Goal: Information Seeking & Learning: Learn about a topic

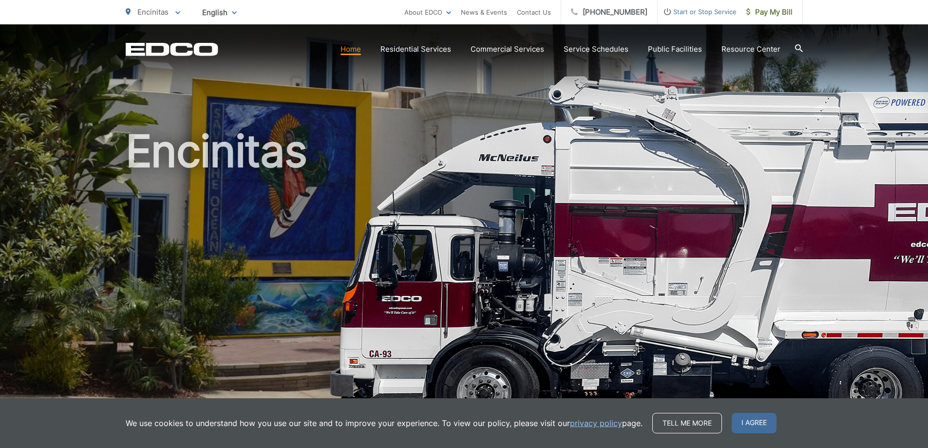
click at [798, 45] on icon at bounding box center [799, 48] width 8 height 8
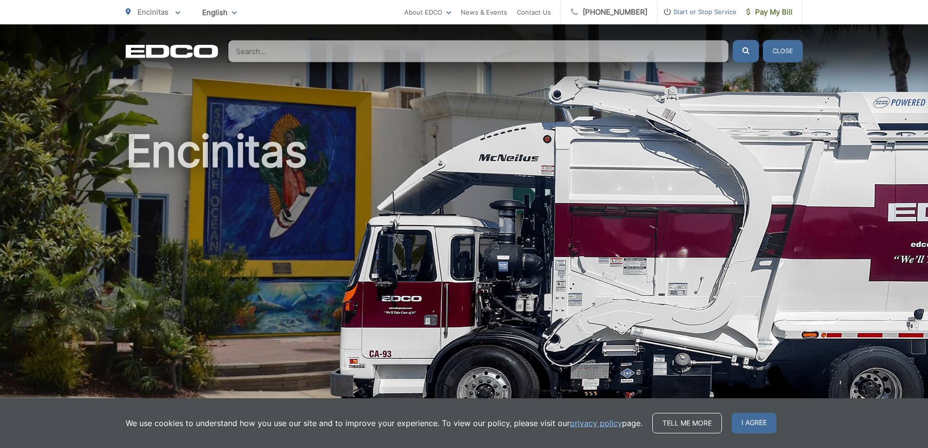
click at [283, 51] on input "Search" at bounding box center [478, 51] width 501 height 22
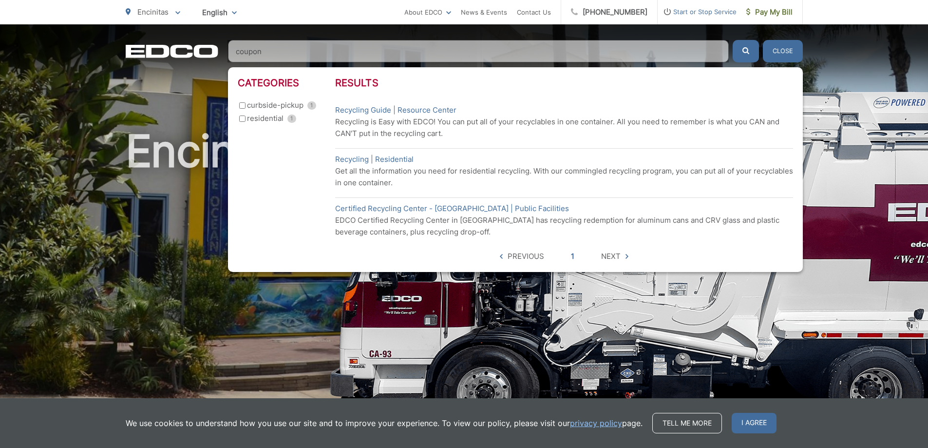
type input "coupon"
click at [244, 119] on input "residential 1" at bounding box center [242, 118] width 6 height 6
checkbox input "true"
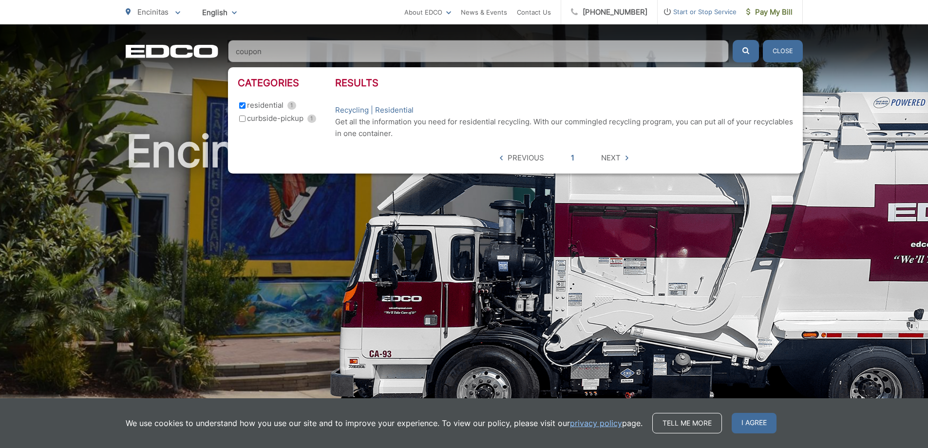
click at [620, 157] on span "Next" at bounding box center [610, 158] width 19 height 12
click at [395, 111] on link "Recycling | Residential" at bounding box center [374, 110] width 78 height 12
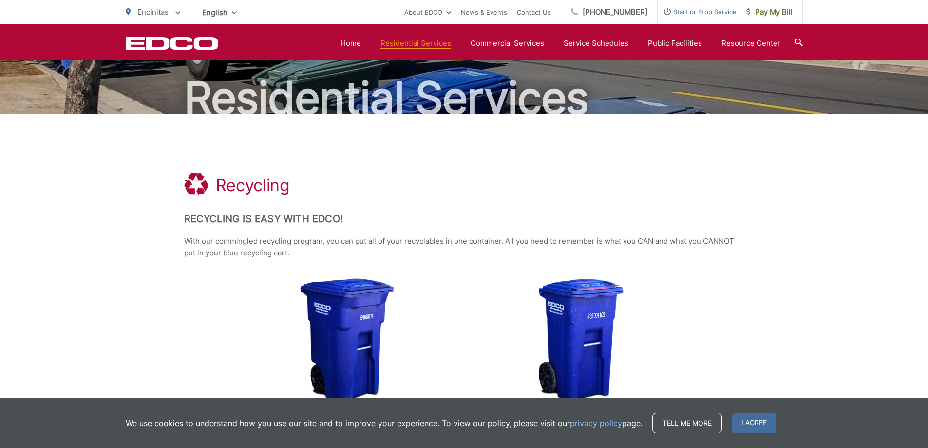
scroll to position [72, 0]
